Goal: Navigation & Orientation: Find specific page/section

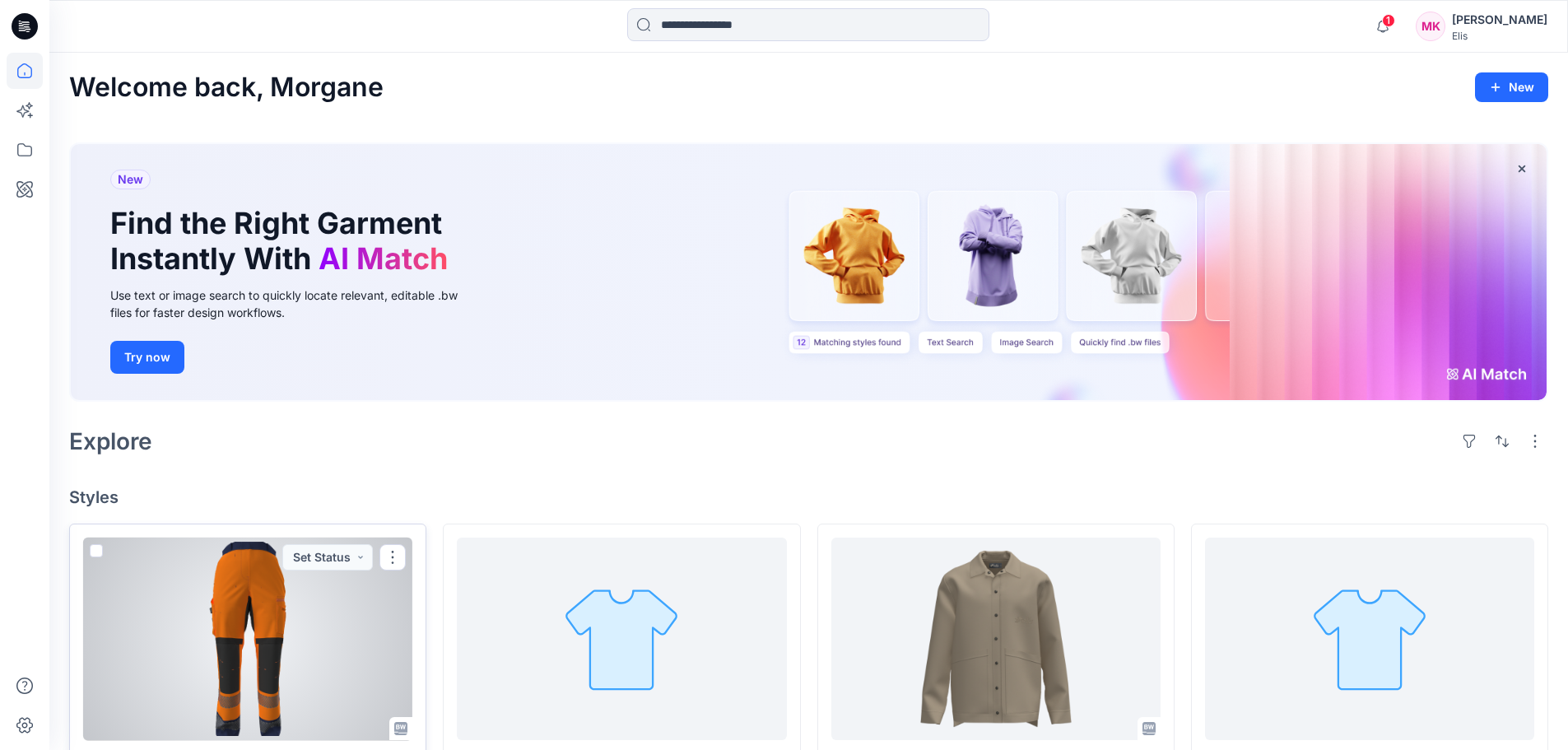
scroll to position [164, 0]
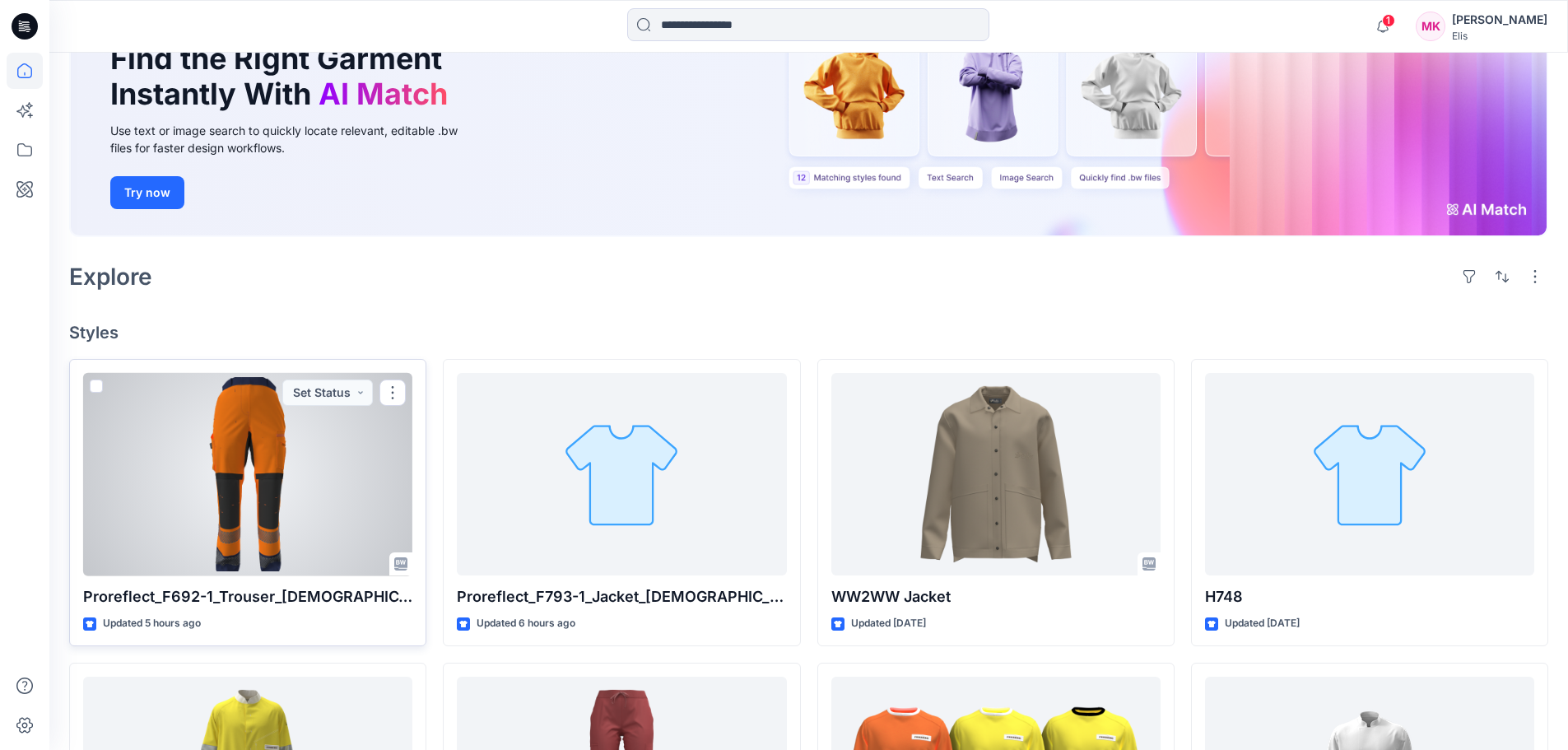
click at [314, 471] on div at bounding box center [247, 475] width 330 height 204
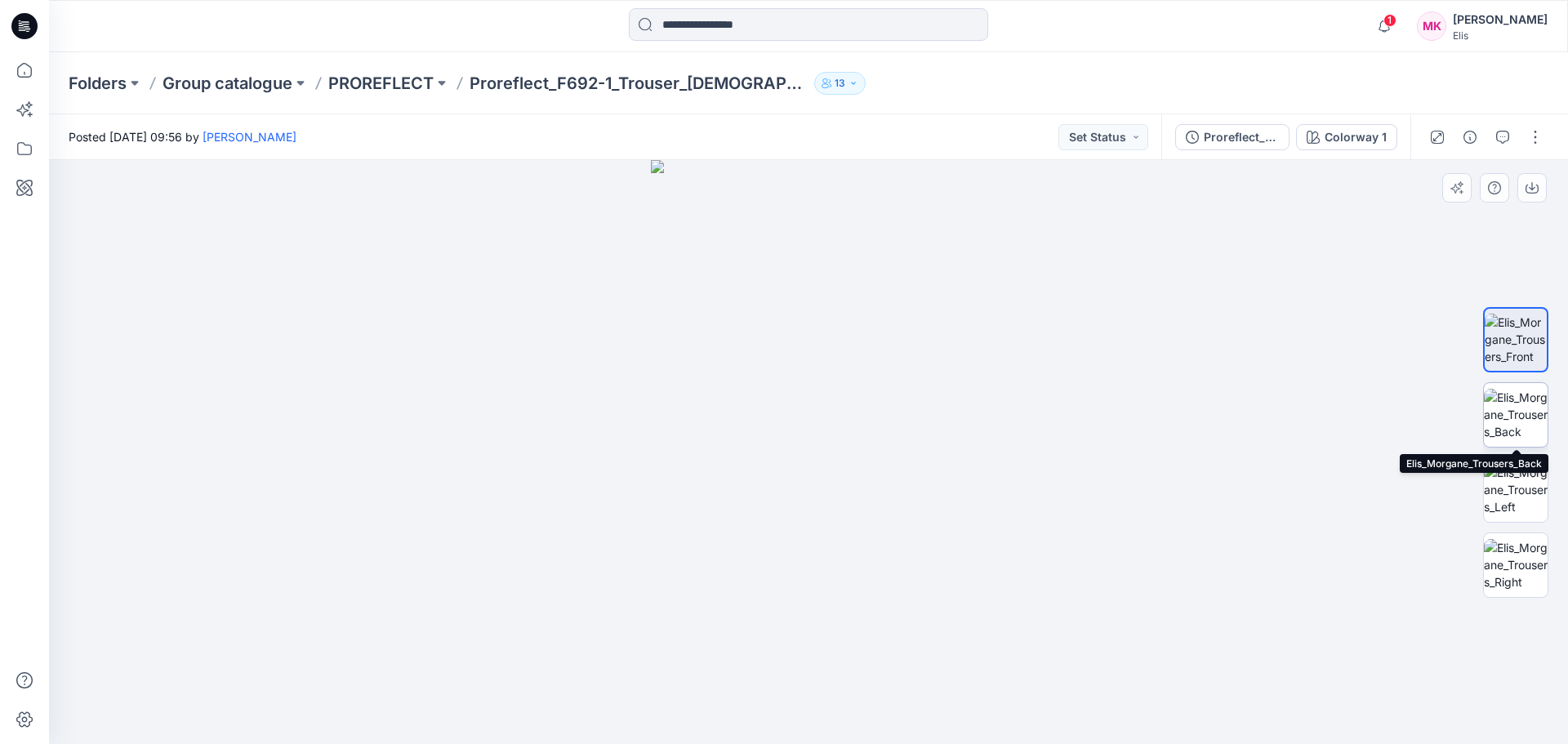
click at [1514, 408] on img at bounding box center [1515, 414] width 63 height 51
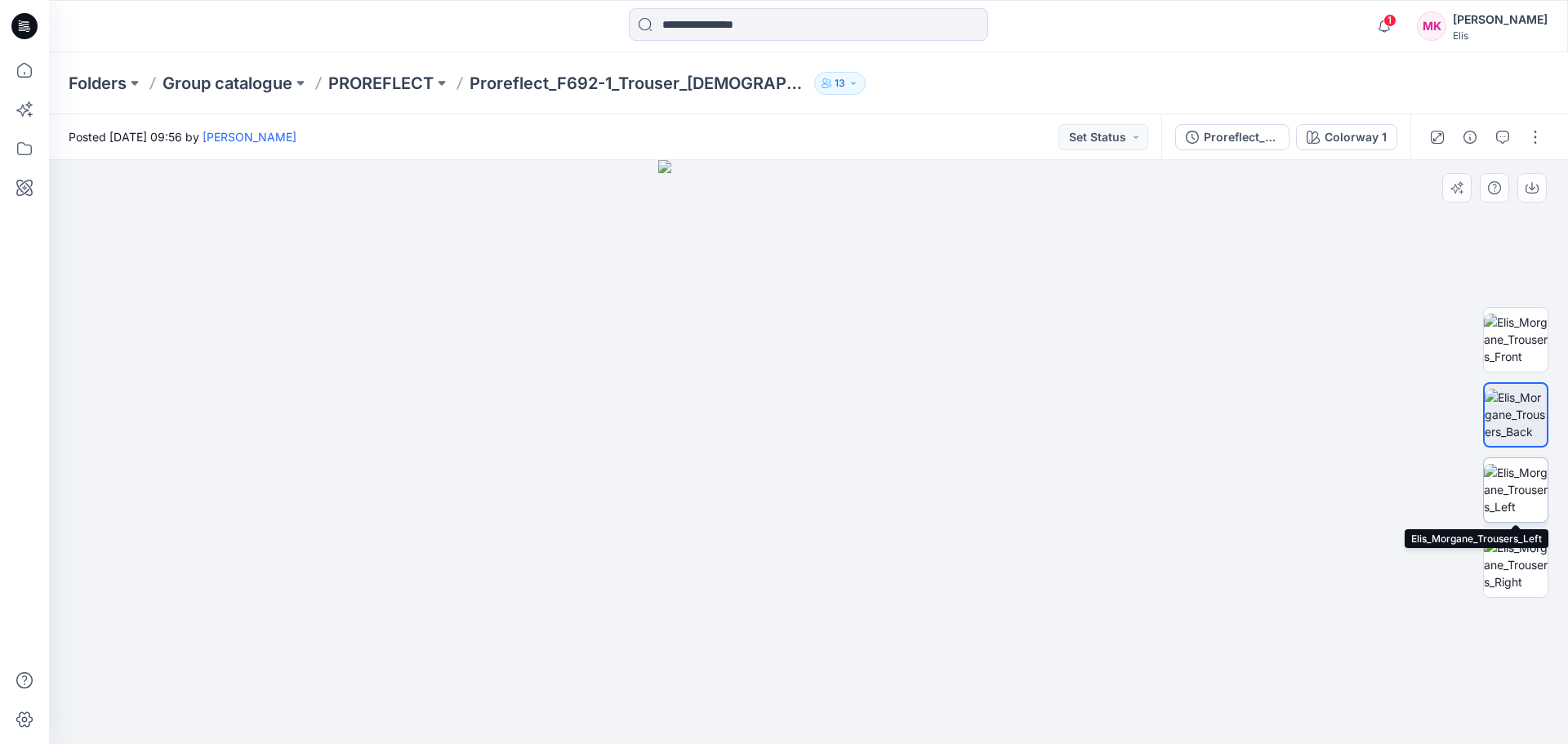
click at [1516, 486] on img at bounding box center [1515, 489] width 63 height 51
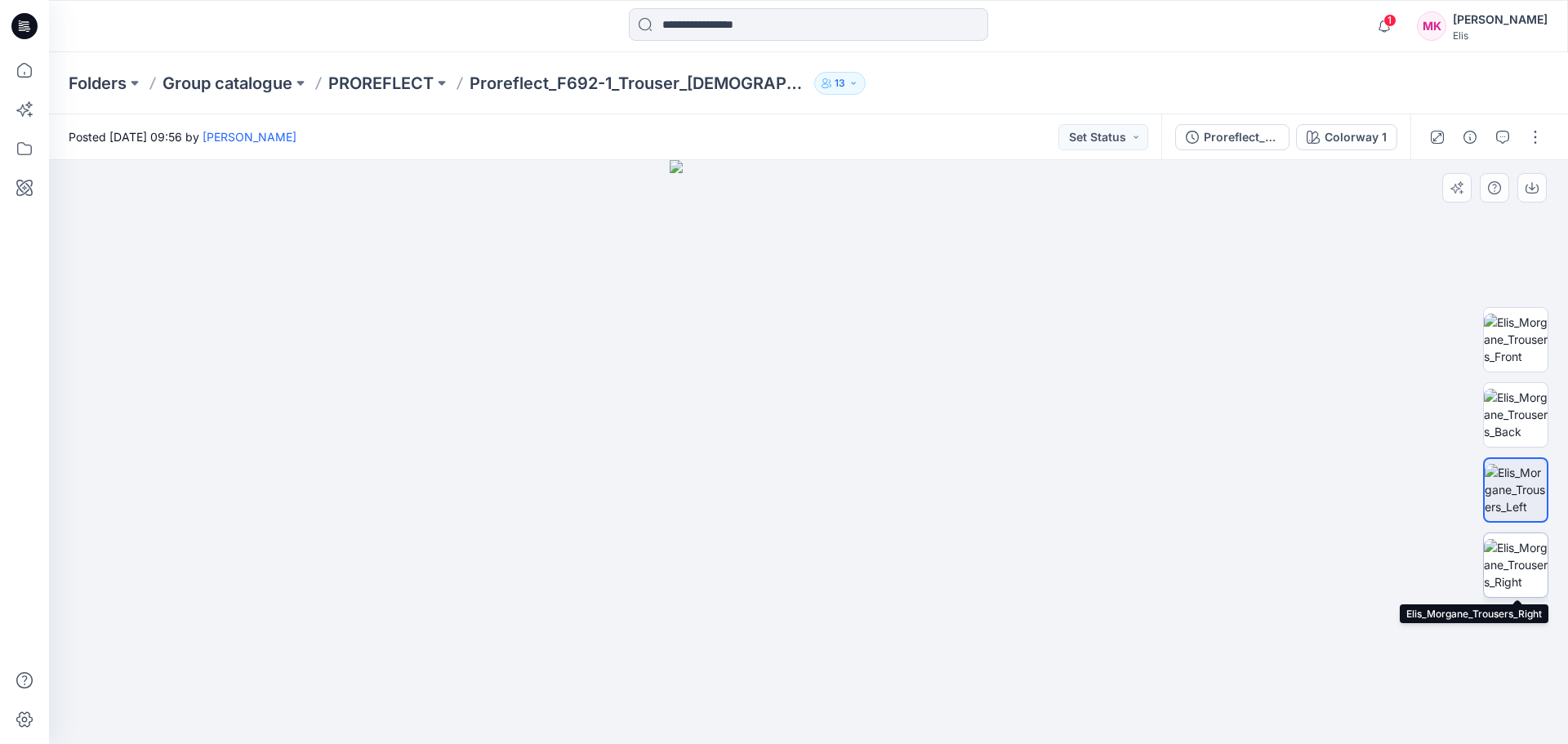
click at [1518, 571] on img at bounding box center [1515, 564] width 63 height 51
click at [258, 85] on p "Group catalogue" at bounding box center [227, 83] width 130 height 23
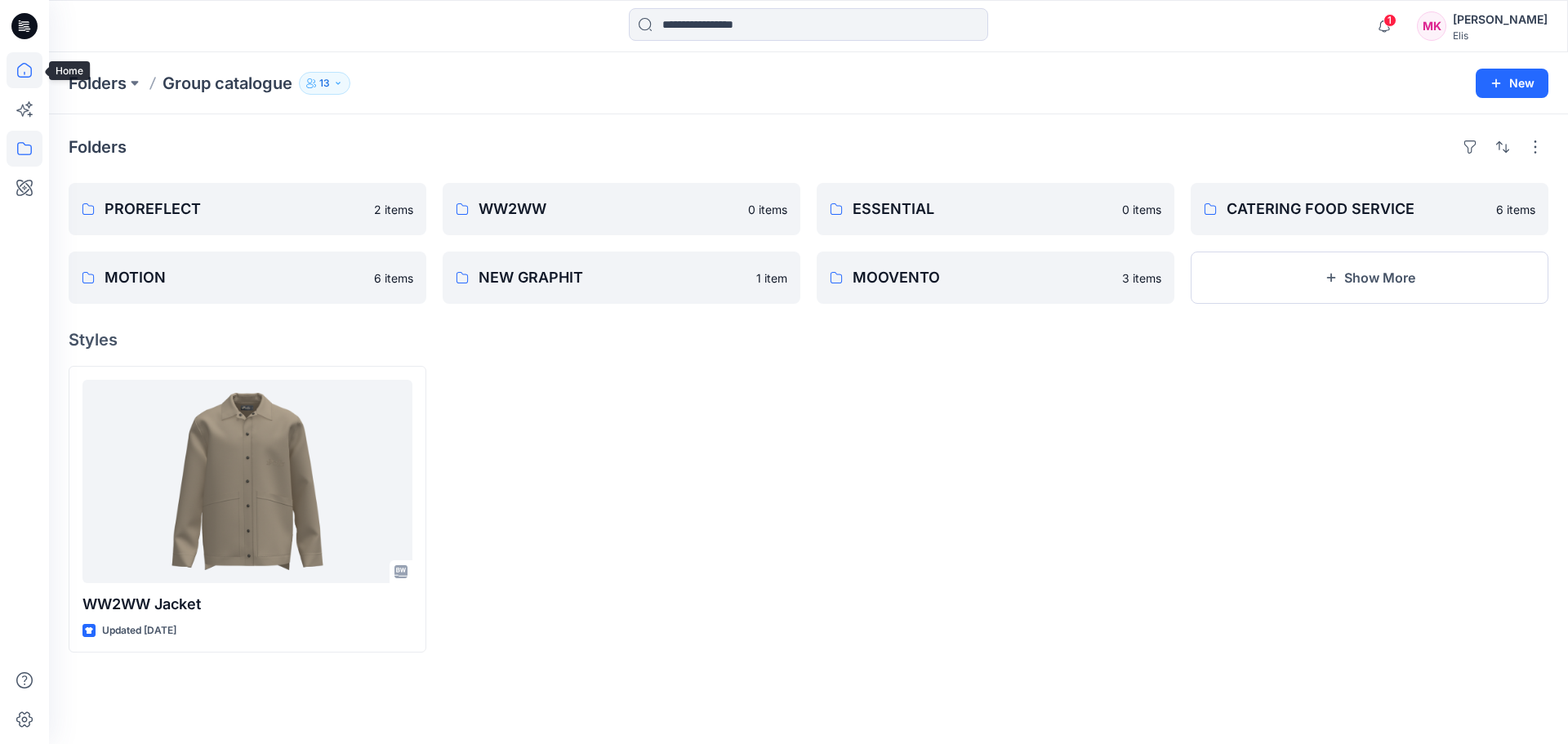
click at [29, 72] on icon at bounding box center [24, 69] width 36 height 36
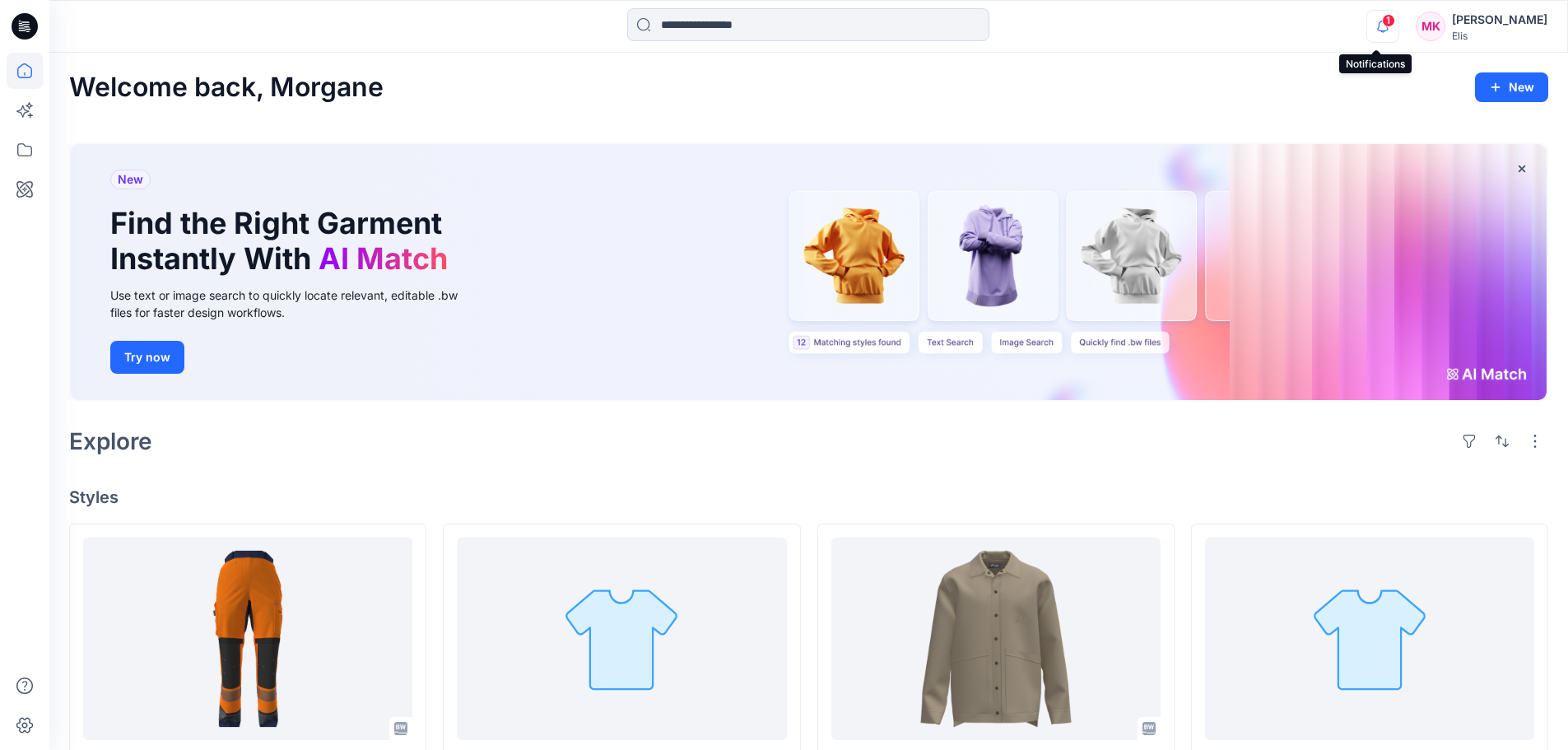
click at [1373, 23] on icon "button" at bounding box center [1383, 26] width 31 height 33
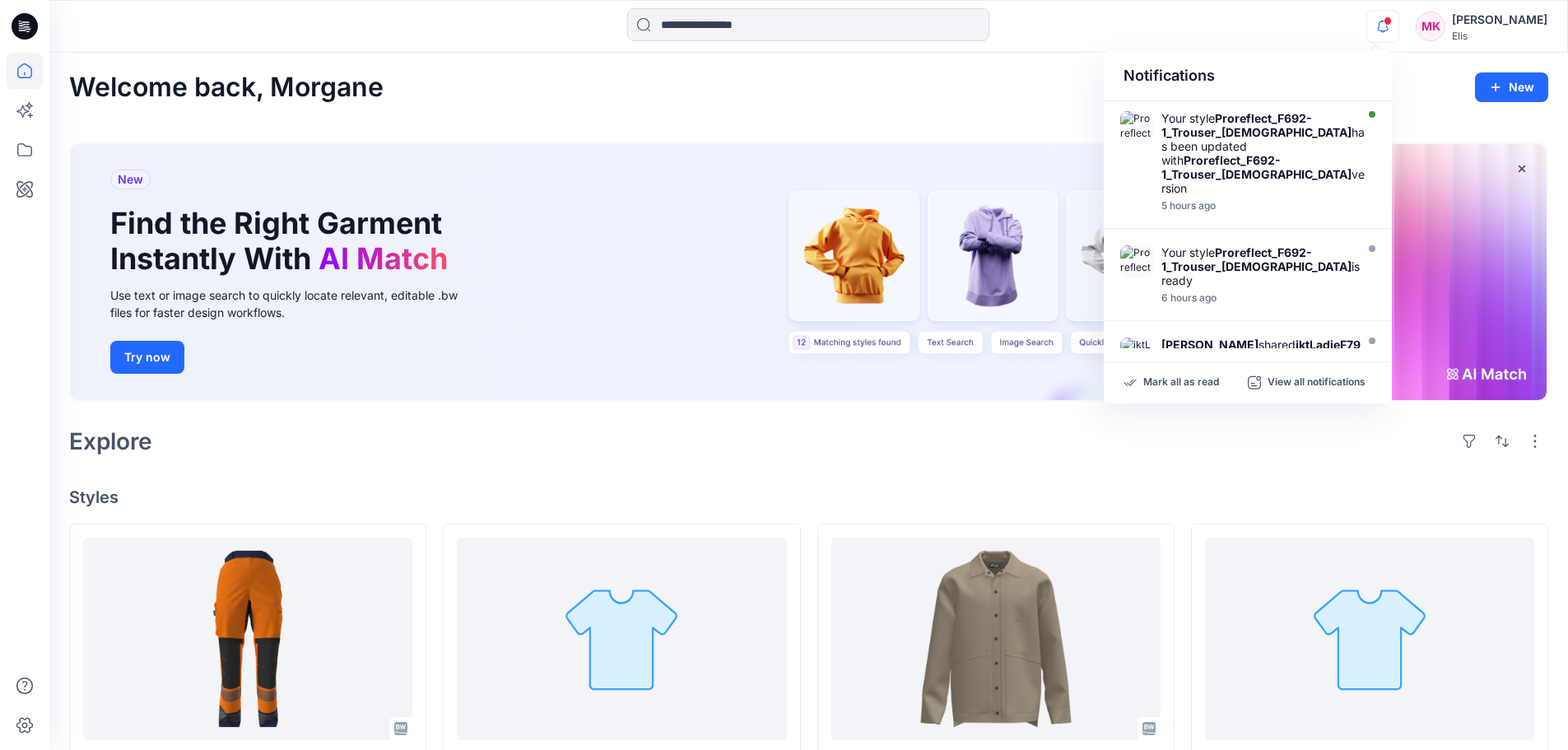
click at [1373, 23] on icon "button" at bounding box center [1383, 26] width 31 height 33
